Goal: Navigation & Orientation: Understand site structure

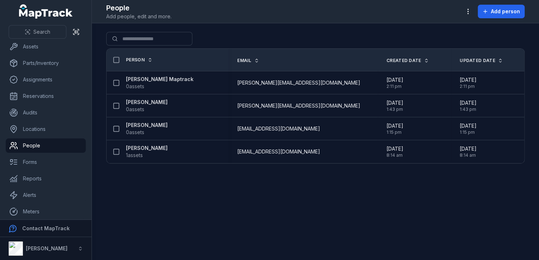
scroll to position [40, 0]
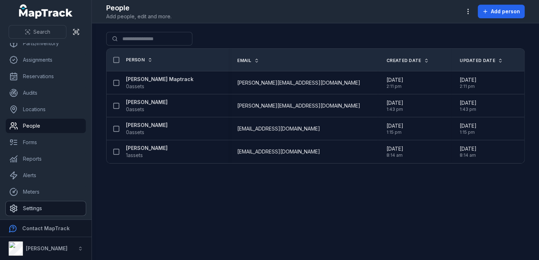
click at [36, 204] on link "Settings" at bounding box center [46, 208] width 80 height 14
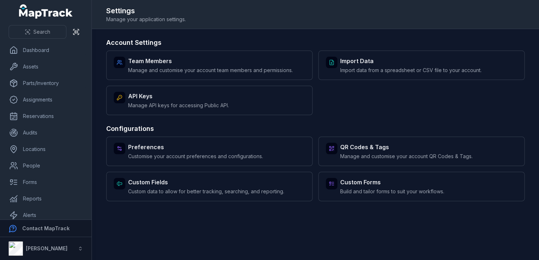
click at [215, 35] on main "Account Settings Team Members Manage and customise your account team members an…" at bounding box center [315, 144] width 447 height 231
click at [43, 146] on link "Locations" at bounding box center [46, 149] width 80 height 14
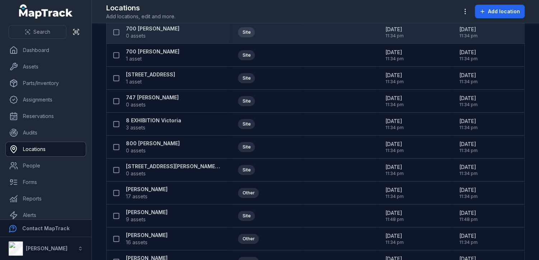
scroll to position [287, 0]
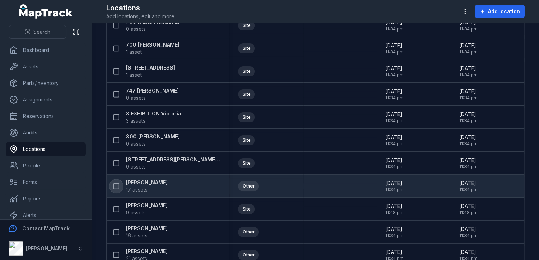
click at [115, 185] on icon at bounding box center [116, 186] width 7 height 7
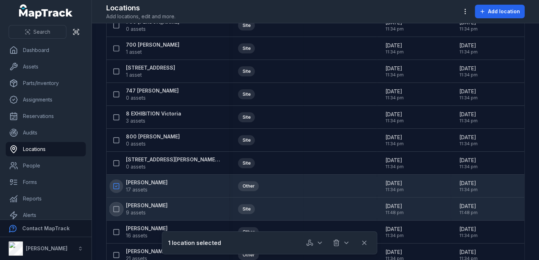
click at [115, 206] on icon at bounding box center [116, 209] width 7 height 7
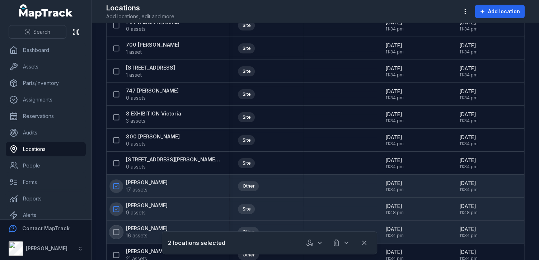
click at [117, 232] on icon at bounding box center [116, 232] width 7 height 7
click at [468, 10] on icon "button" at bounding box center [465, 11] width 7 height 7
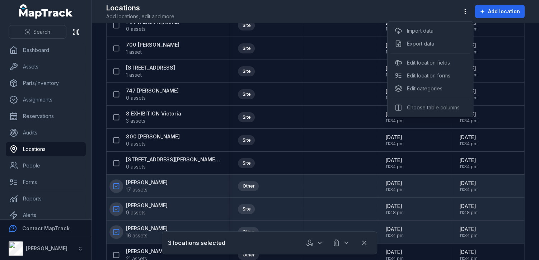
click at [321, 244] on div "Toggle Navigation Locations Add locations, edit and more. Add location Search f…" at bounding box center [315, 130] width 447 height 260
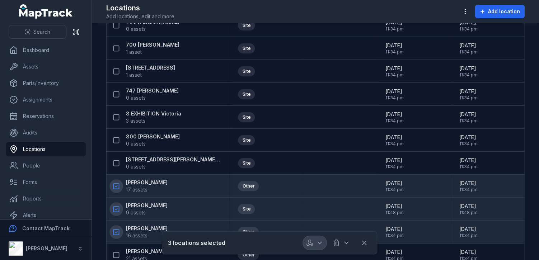
click at [321, 243] on icon "button" at bounding box center [320, 243] width 4 height 2
click at [346, 243] on div at bounding box center [328, 243] width 50 height 14
click at [347, 243] on icon "button" at bounding box center [347, 243] width 4 height 2
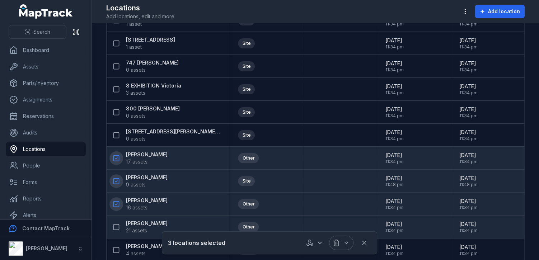
scroll to position [395, 0]
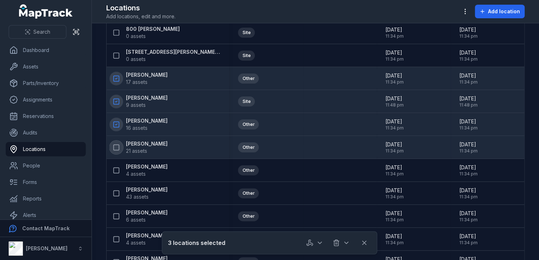
click at [118, 146] on rect at bounding box center [116, 147] width 5 height 5
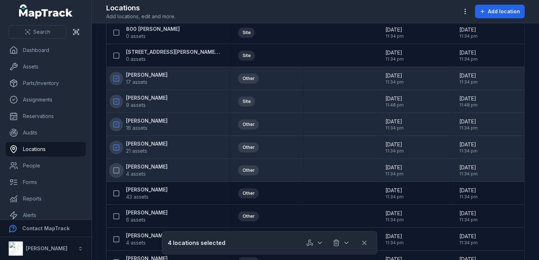
click at [117, 168] on icon at bounding box center [116, 170] width 7 height 7
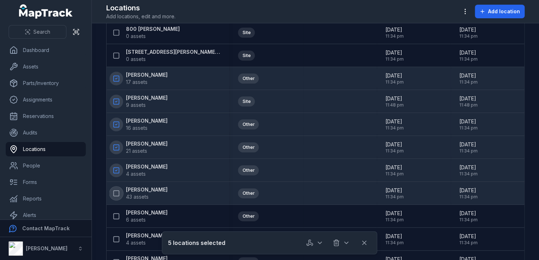
click at [117, 191] on icon at bounding box center [116, 193] width 7 height 7
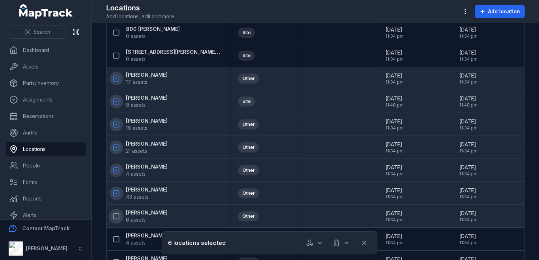
click at [117, 215] on icon at bounding box center [116, 216] width 7 height 7
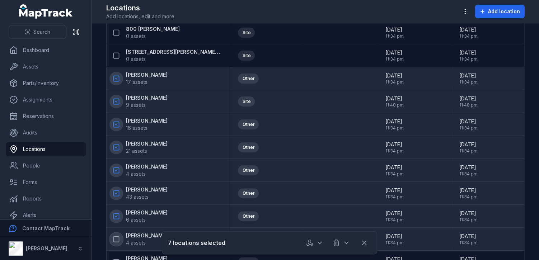
click at [117, 238] on icon at bounding box center [116, 239] width 7 height 7
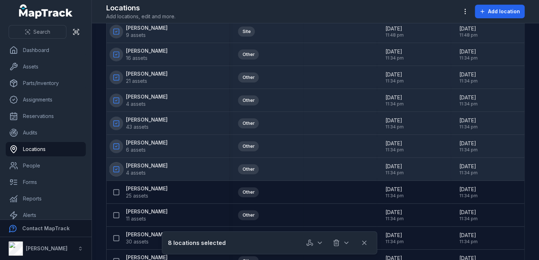
scroll to position [467, 0]
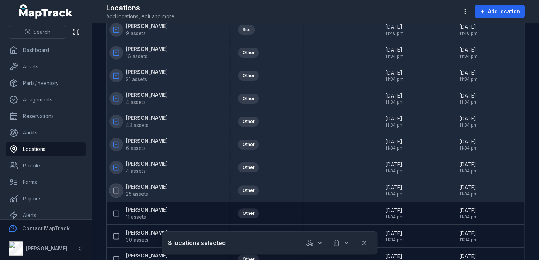
click at [117, 188] on icon at bounding box center [116, 190] width 7 height 7
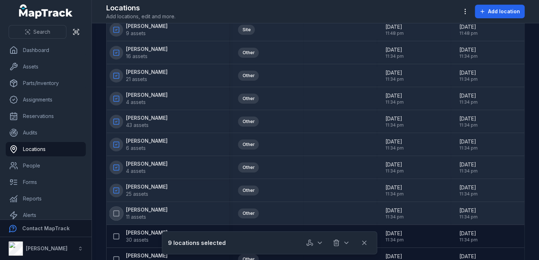
click at [115, 211] on icon at bounding box center [116, 213] width 7 height 7
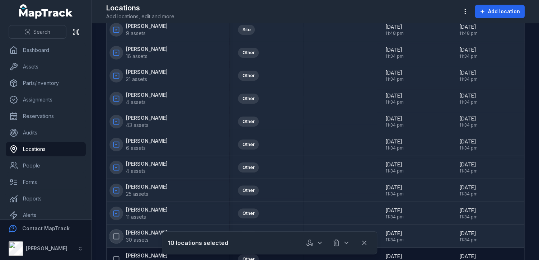
click at [116, 241] on button at bounding box center [116, 237] width 14 height 14
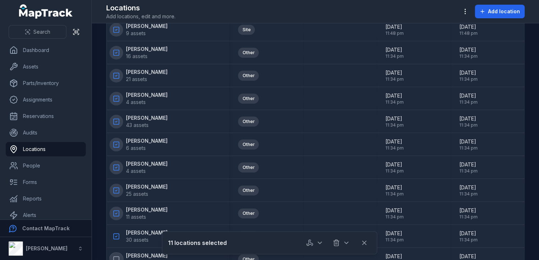
click at [117, 256] on icon at bounding box center [116, 259] width 7 height 7
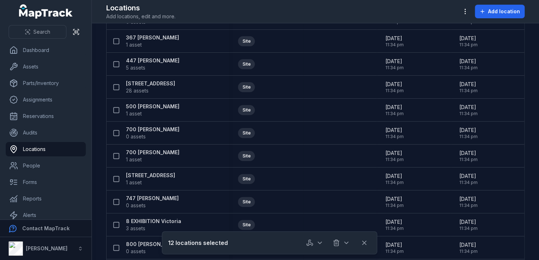
scroll to position [0, 0]
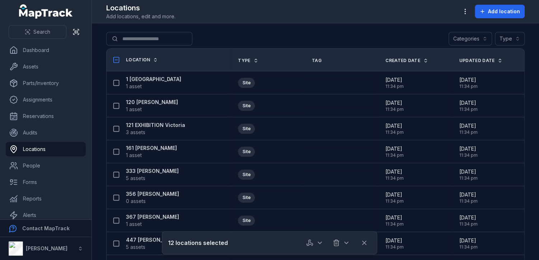
click at [368, 26] on main "Search for locations Categories Type Location Type Tag Created Date Updated Dat…" at bounding box center [315, 141] width 447 height 237
click at [407, 31] on main "Search for locations Categories Type Location Type Tag Created Date Updated Dat…" at bounding box center [315, 141] width 447 height 237
click at [24, 48] on link "Dashboard" at bounding box center [46, 50] width 80 height 14
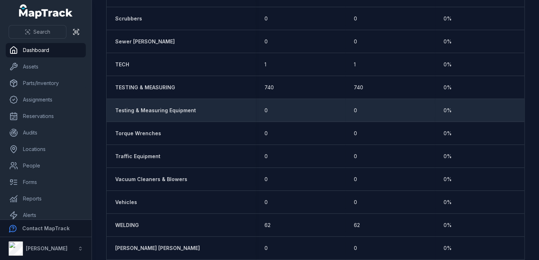
scroll to position [1459, 0]
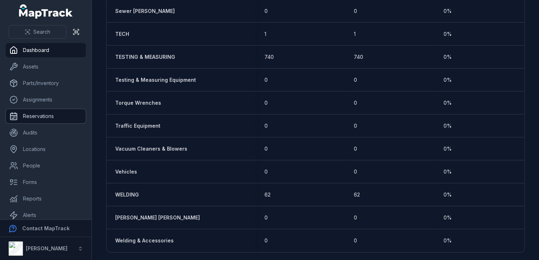
click at [52, 116] on link "Reservations" at bounding box center [46, 116] width 80 height 14
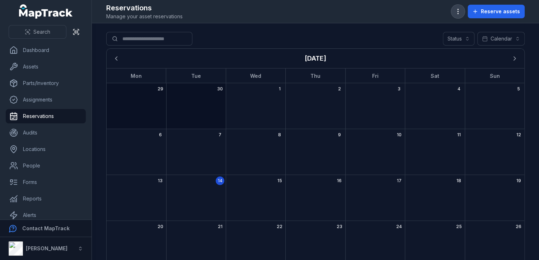
click at [461, 13] on icon "button" at bounding box center [457, 11] width 7 height 7
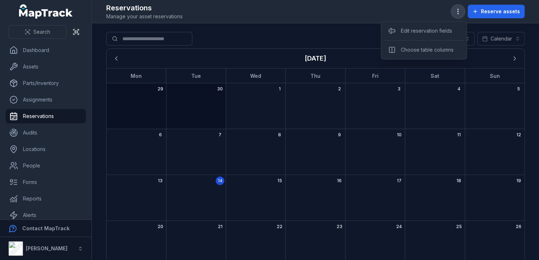
click at [461, 13] on icon "button" at bounding box center [457, 11] width 7 height 7
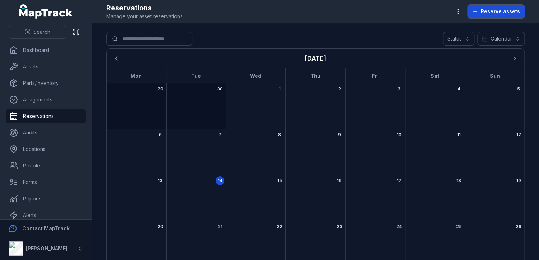
click at [481, 10] on button "Reserve assets" at bounding box center [496, 12] width 57 height 14
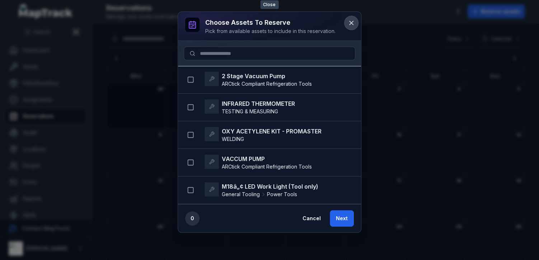
click at [355, 22] on button at bounding box center [352, 23] width 14 height 14
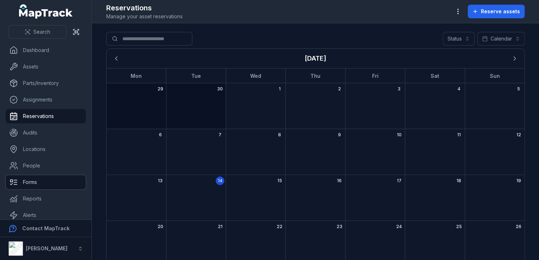
click at [62, 180] on link "Forms" at bounding box center [46, 182] width 80 height 14
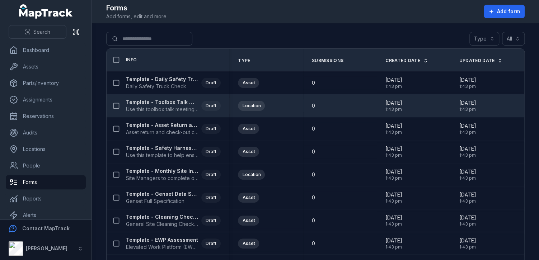
click at [172, 101] on strong "Template - Toolbox Talk Meeting Record" at bounding box center [162, 102] width 73 height 7
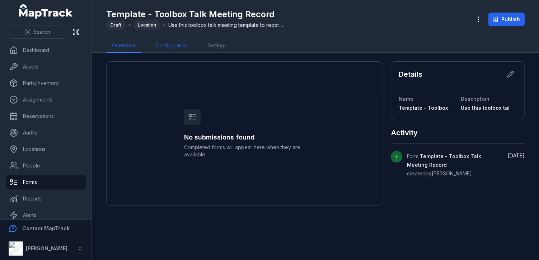
click at [179, 46] on link "Configuration" at bounding box center [171, 46] width 43 height 14
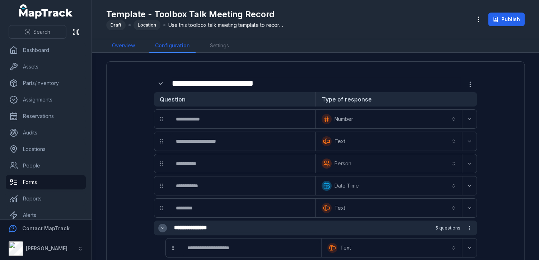
click at [121, 45] on link "Overview" at bounding box center [123, 46] width 34 height 14
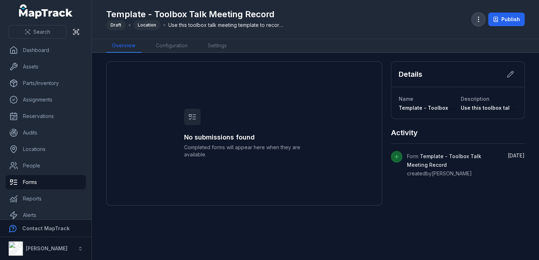
click at [480, 19] on icon "button" at bounding box center [478, 19] width 7 height 7
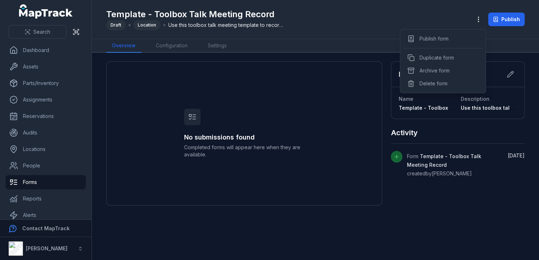
click at [437, 19] on div "Template - Toolbox Talk Meeting Record Draft Location Use this toolbox talk mee…" at bounding box center [315, 19] width 419 height 33
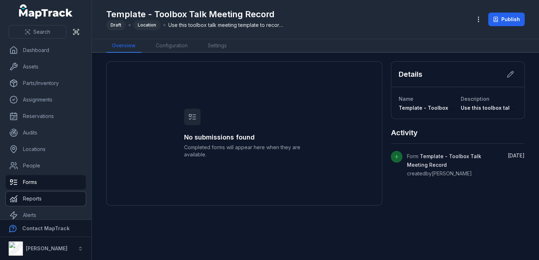
click at [45, 200] on link "Reports" at bounding box center [46, 199] width 80 height 14
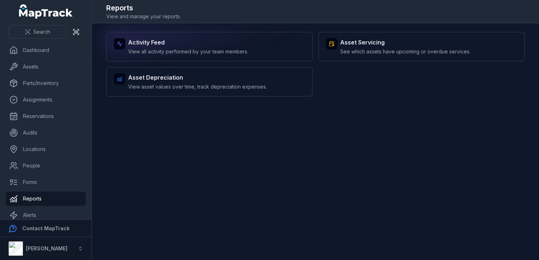
click at [202, 49] on span "View all activity performed by your team members." at bounding box center [188, 51] width 120 height 7
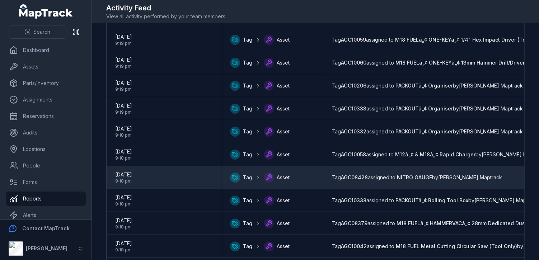
scroll to position [989, 0]
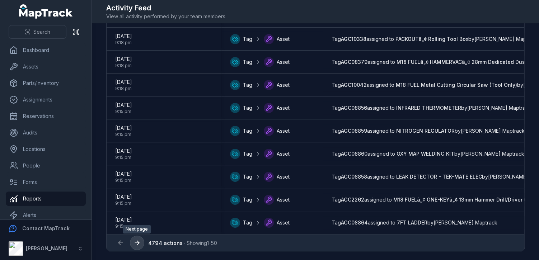
click at [138, 242] on icon at bounding box center [138, 243] width 2 height 4
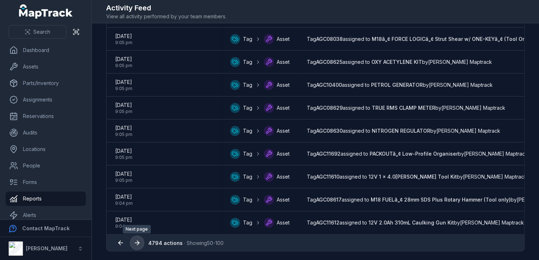
click at [139, 242] on icon at bounding box center [137, 242] width 7 height 7
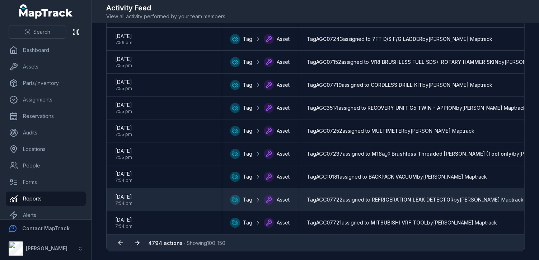
click at [470, 198] on span "Tag AGC07722 assigned to REFRIGERATION LEAK DETECTOR by [PERSON_NAME] Maptrack" at bounding box center [415, 199] width 217 height 7
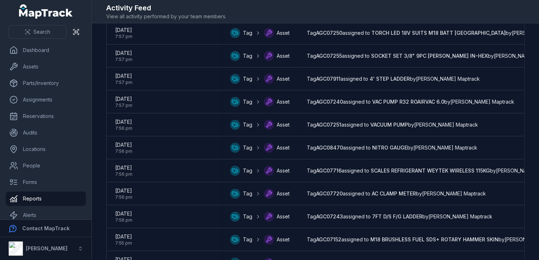
scroll to position [989, 0]
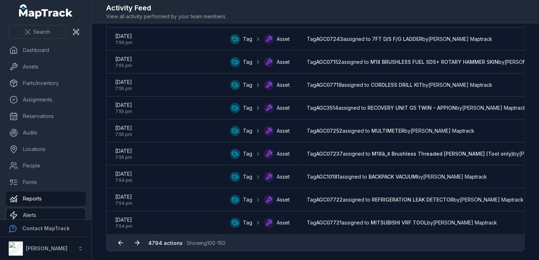
click at [45, 216] on link "Alerts" at bounding box center [46, 215] width 80 height 14
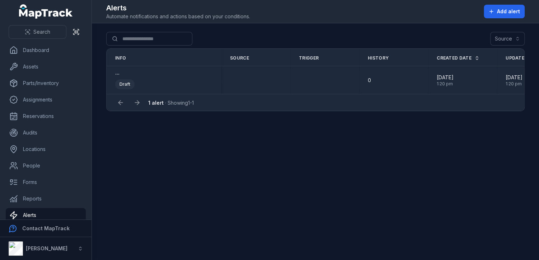
click at [124, 82] on div "Draft" at bounding box center [124, 84] width 19 height 10
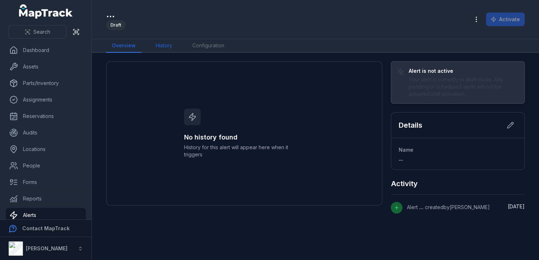
click at [156, 46] on link "History" at bounding box center [164, 46] width 28 height 14
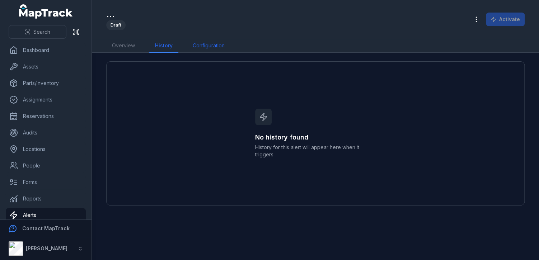
click at [200, 45] on link "Configuration" at bounding box center [208, 46] width 43 height 14
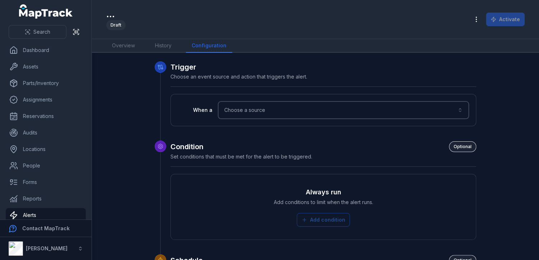
click at [226, 111] on button "Choose a source" at bounding box center [343, 110] width 251 height 17
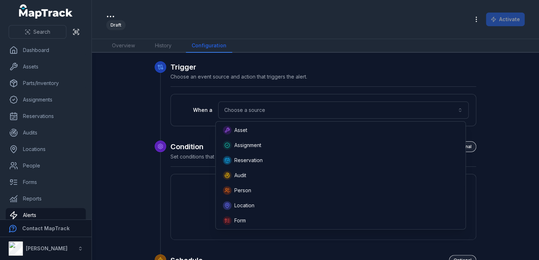
click at [187, 107] on div "When a Choose a source" at bounding box center [323, 110] width 291 height 17
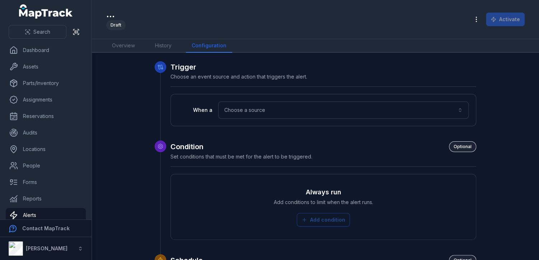
click at [47, 50] on link "Dashboard" at bounding box center [46, 50] width 80 height 14
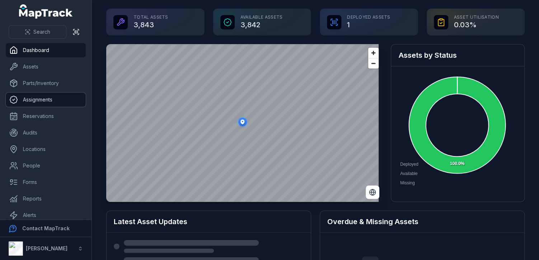
click at [42, 98] on link "Assignments" at bounding box center [46, 100] width 80 height 14
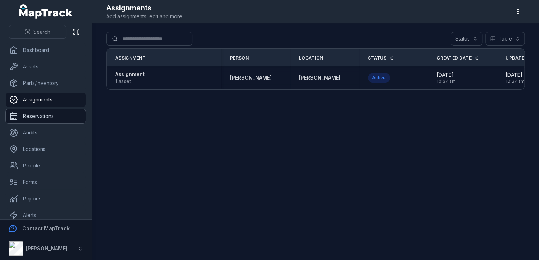
click at [54, 115] on link "Reservations" at bounding box center [46, 116] width 80 height 14
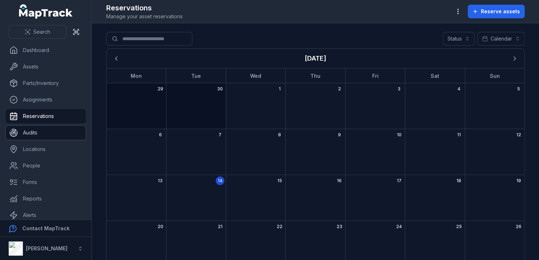
click at [69, 130] on link "Audits" at bounding box center [46, 133] width 80 height 14
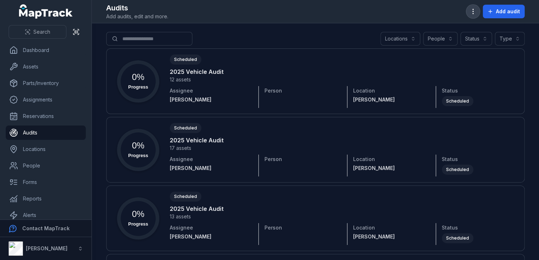
click at [476, 14] on icon "button" at bounding box center [473, 11] width 7 height 7
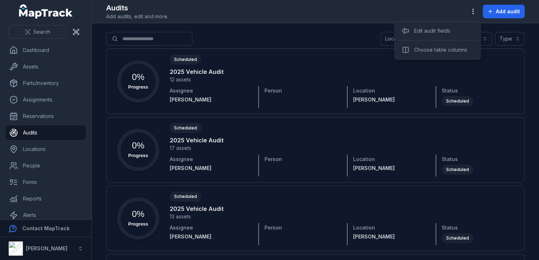
click at [443, 14] on div "Audits Add audits, edit and more. Add audit" at bounding box center [315, 11] width 419 height 17
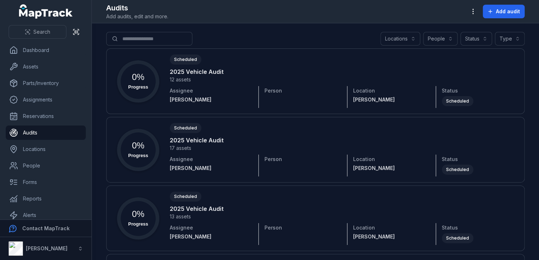
click at [267, 32] on div "Search for audits Locations People Status Type" at bounding box center [315, 40] width 419 height 17
click at [69, 250] on button "[PERSON_NAME]" at bounding box center [46, 248] width 92 height 23
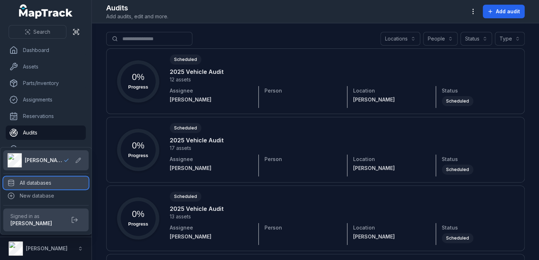
click at [41, 182] on div "All databases" at bounding box center [45, 183] width 85 height 13
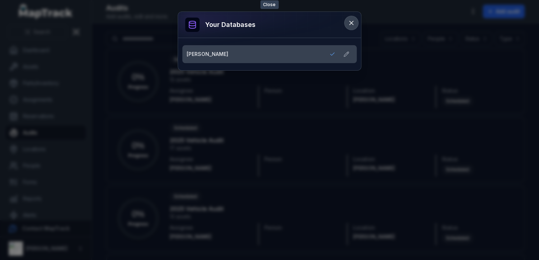
click at [350, 22] on icon at bounding box center [351, 22] width 7 height 7
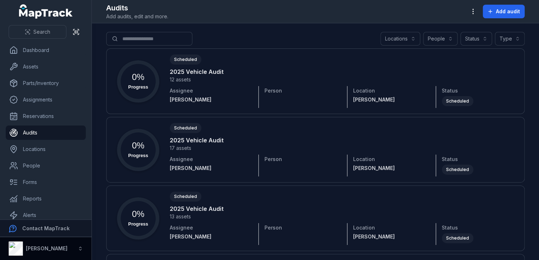
click at [52, 253] on div "[PERSON_NAME]" at bounding box center [38, 249] width 59 height 14
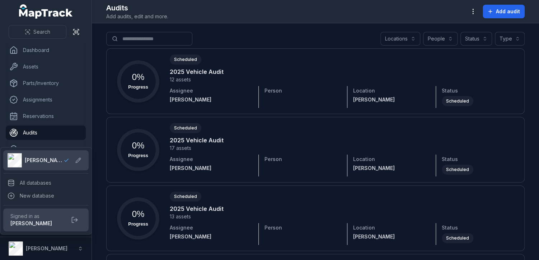
click at [41, 158] on span "[PERSON_NAME]" at bounding box center [44, 160] width 39 height 7
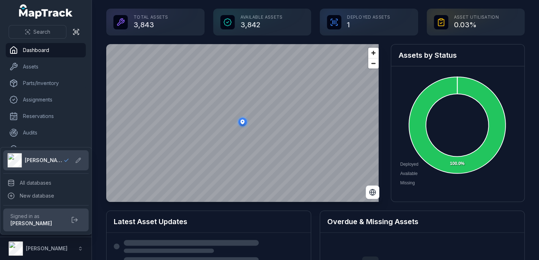
click at [529, 58] on div "Search Dashboard Assets Parts/Inventory Assignments Reservations Audits Locatio…" at bounding box center [269, 130] width 539 height 260
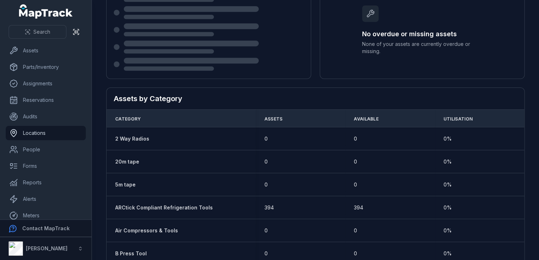
scroll to position [40, 0]
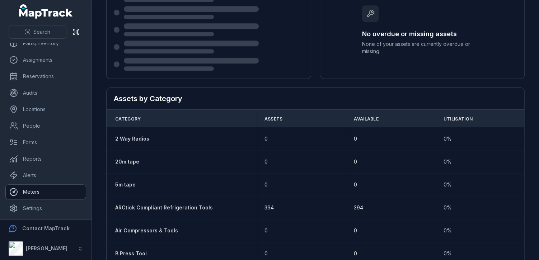
click at [51, 189] on link "Meters" at bounding box center [46, 192] width 80 height 14
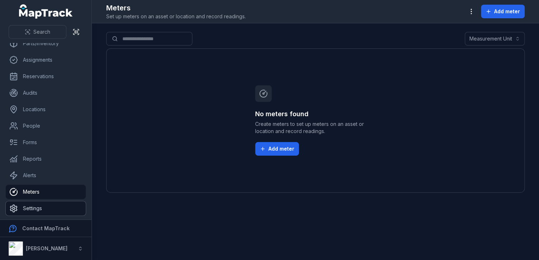
click at [31, 211] on link "Settings" at bounding box center [46, 208] width 80 height 14
